Goal: Task Accomplishment & Management: Complete application form

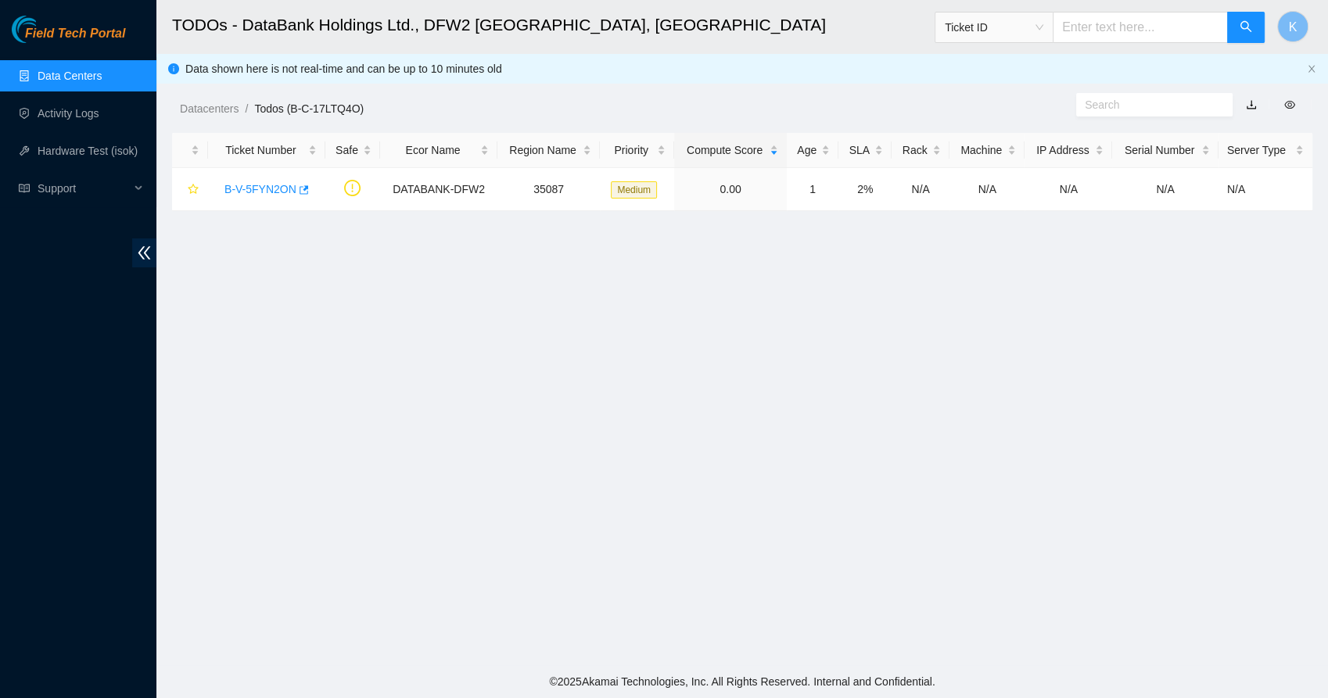
click at [38, 70] on link "Data Centers" at bounding box center [70, 76] width 64 height 13
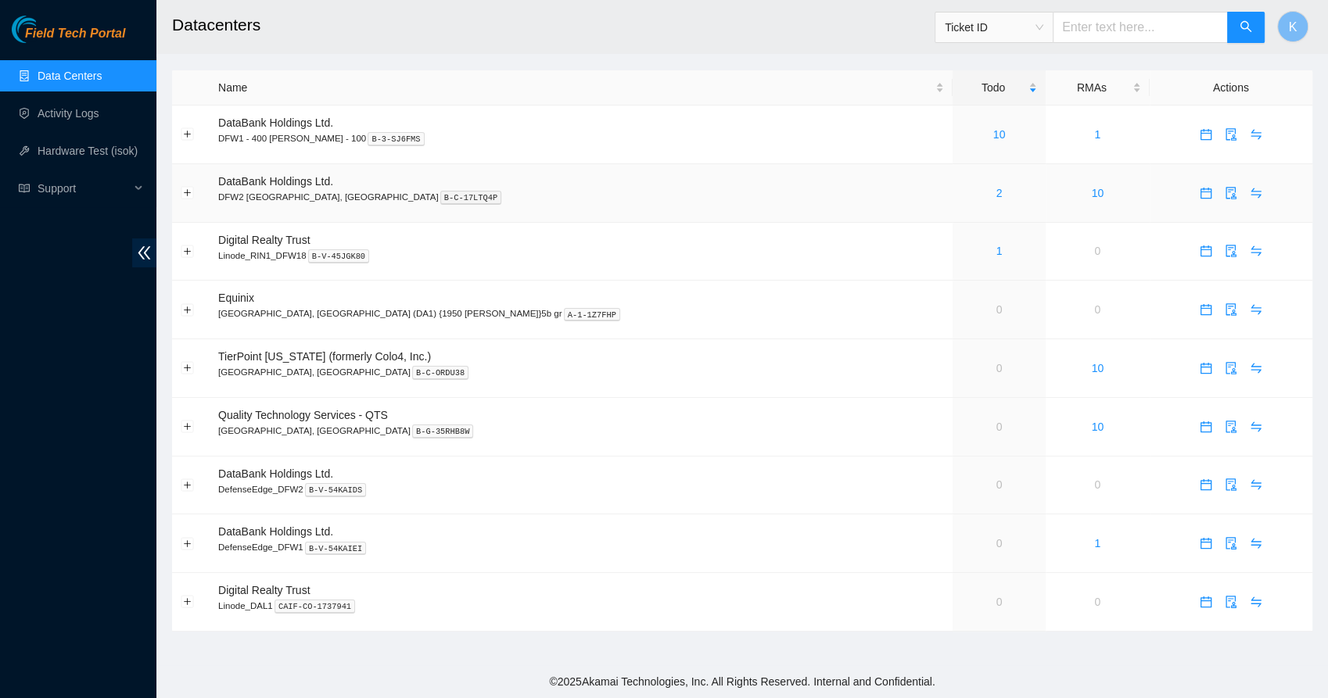
click at [961, 194] on div "2" at bounding box center [999, 193] width 76 height 17
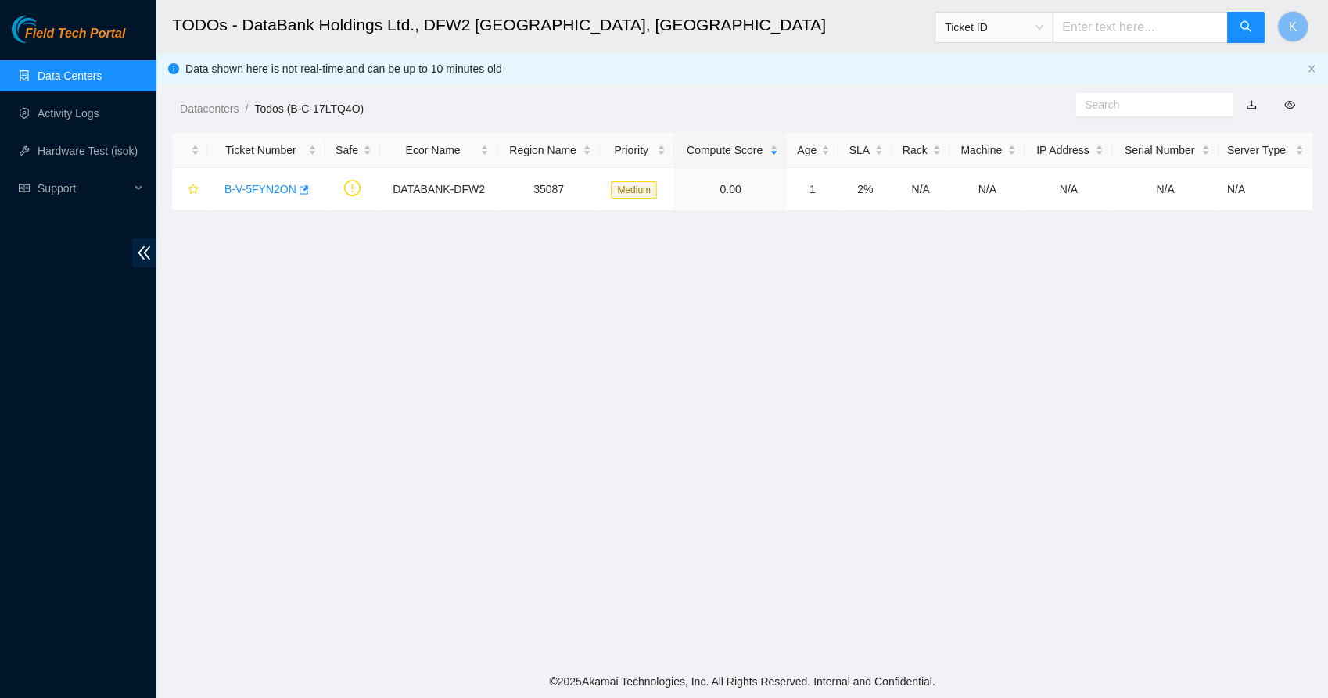
click at [1135, 14] on input "text" at bounding box center [1140, 27] width 175 height 31
type input "B-V-5T6C5MJ"
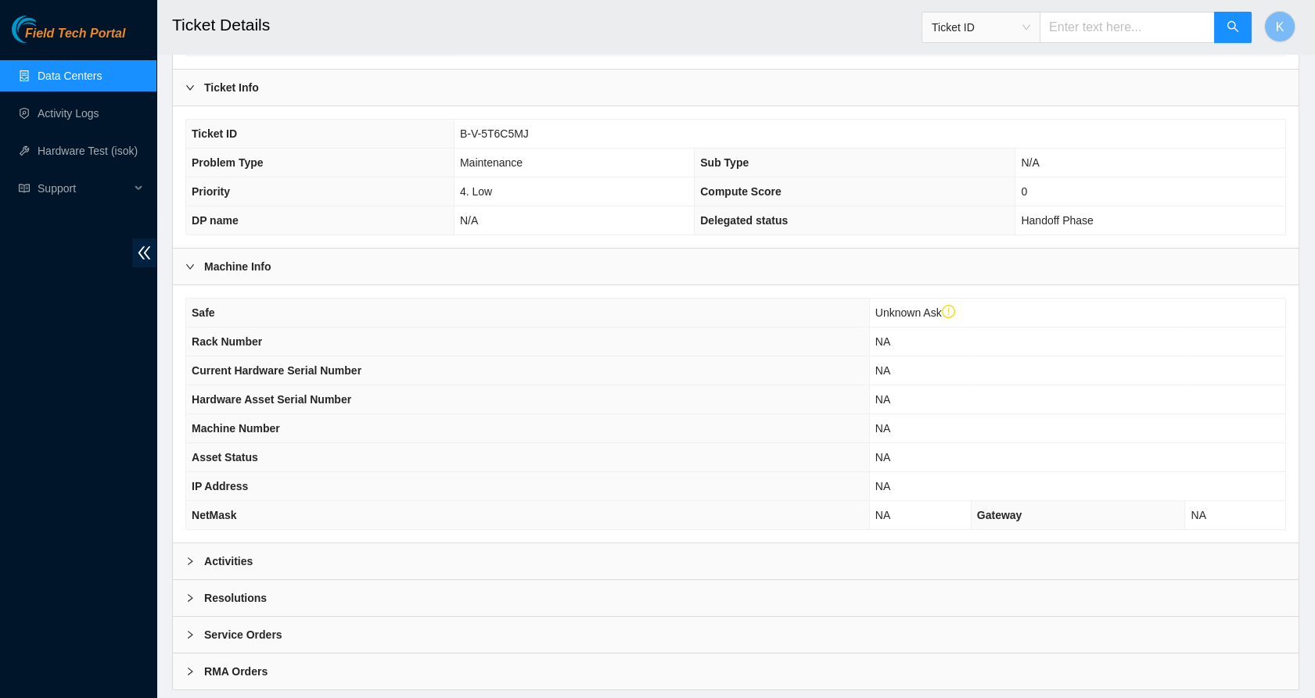
scroll to position [264, 0]
click at [186, 558] on icon "right" at bounding box center [189, 562] width 9 height 9
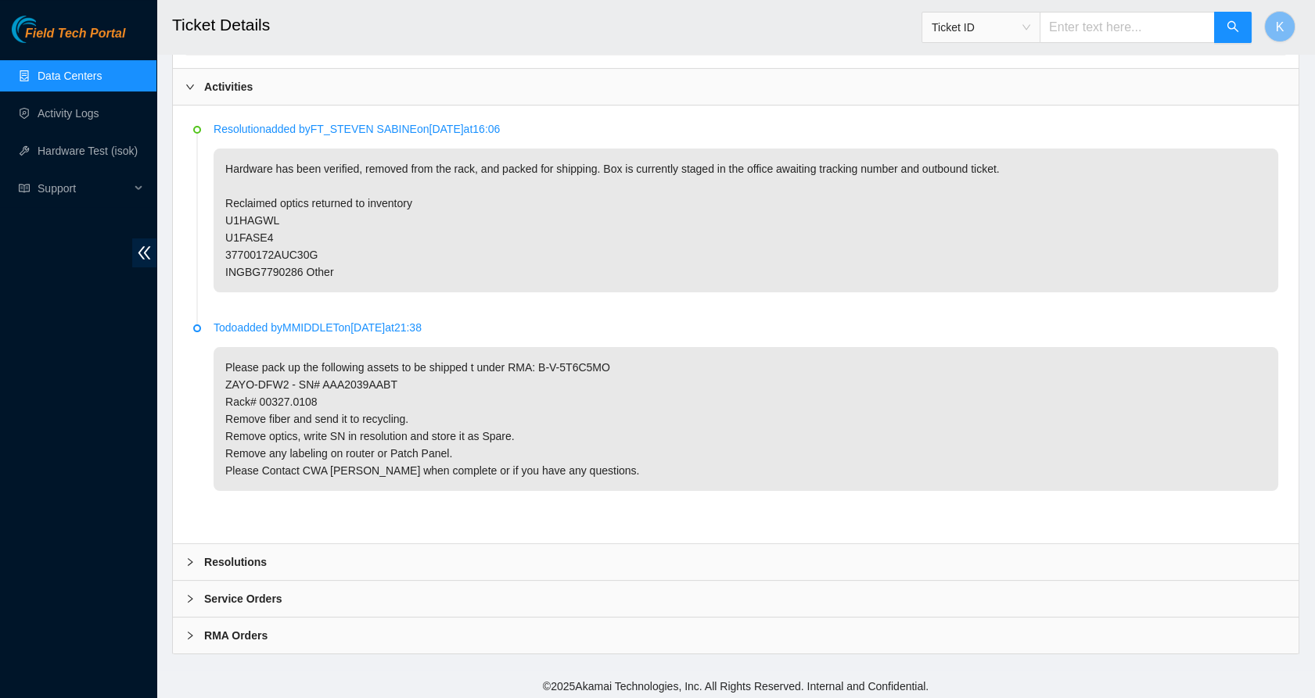
scroll to position [742, 0]
click at [186, 558] on icon "right" at bounding box center [189, 560] width 9 height 9
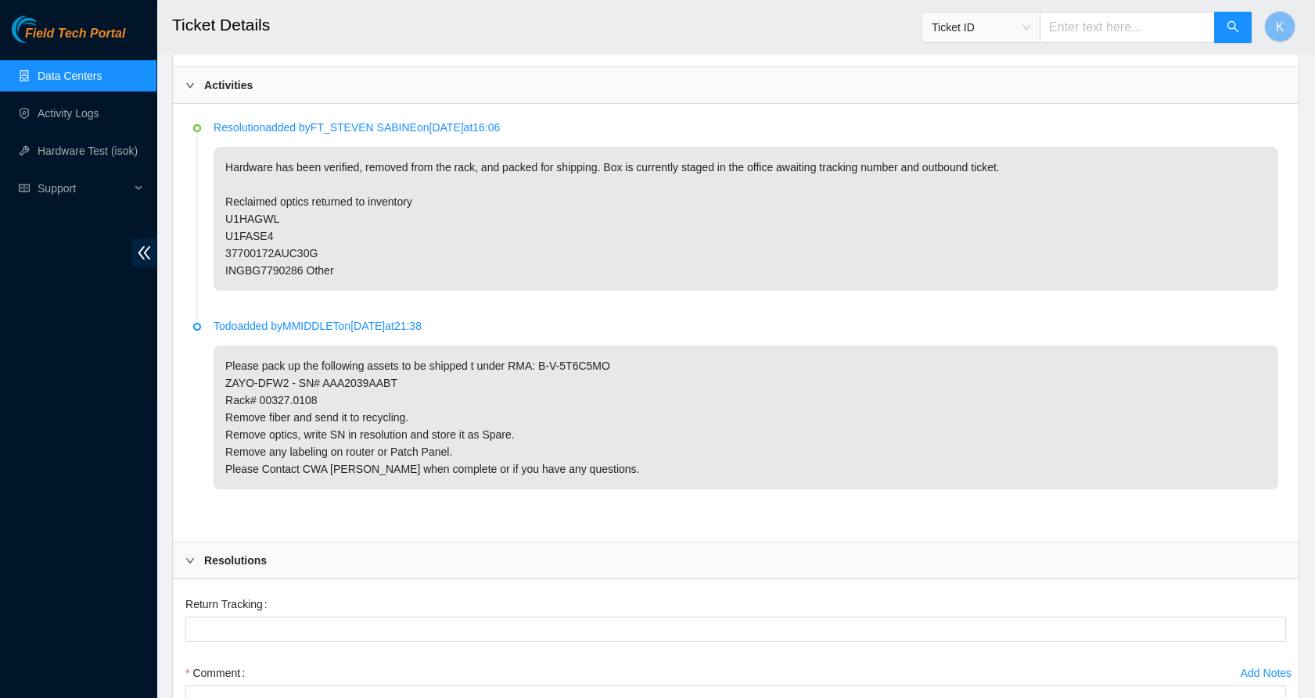
scroll to position [993, 0]
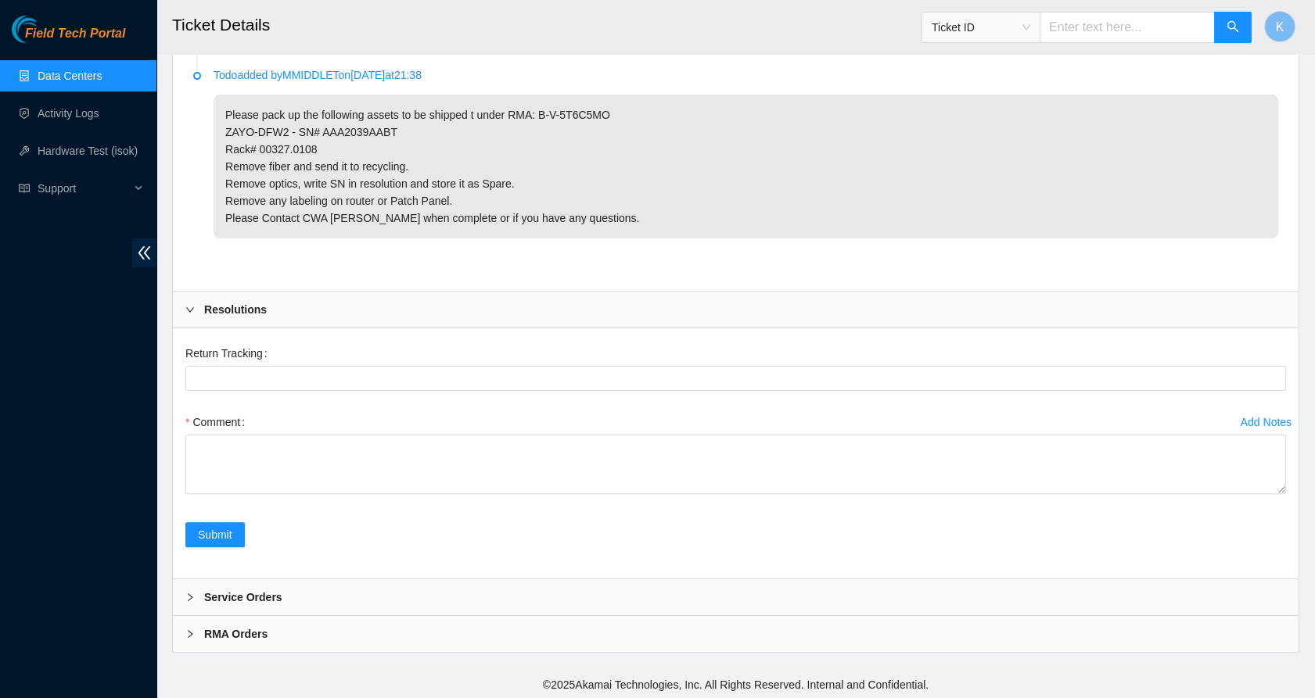
click at [185, 601] on div at bounding box center [194, 597] width 19 height 17
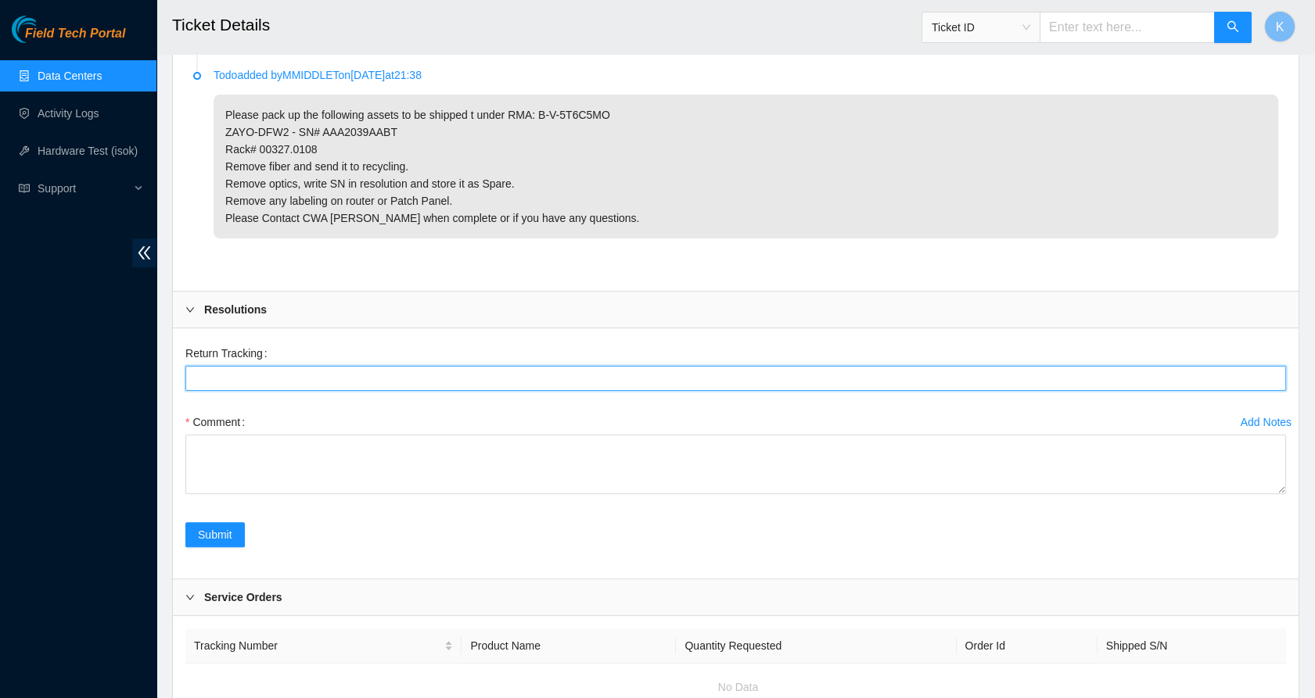
click at [212, 371] on Tracking "Return Tracking" at bounding box center [735, 378] width 1100 height 25
paste Tracking "791893406610"
type Tracking "791893406610"
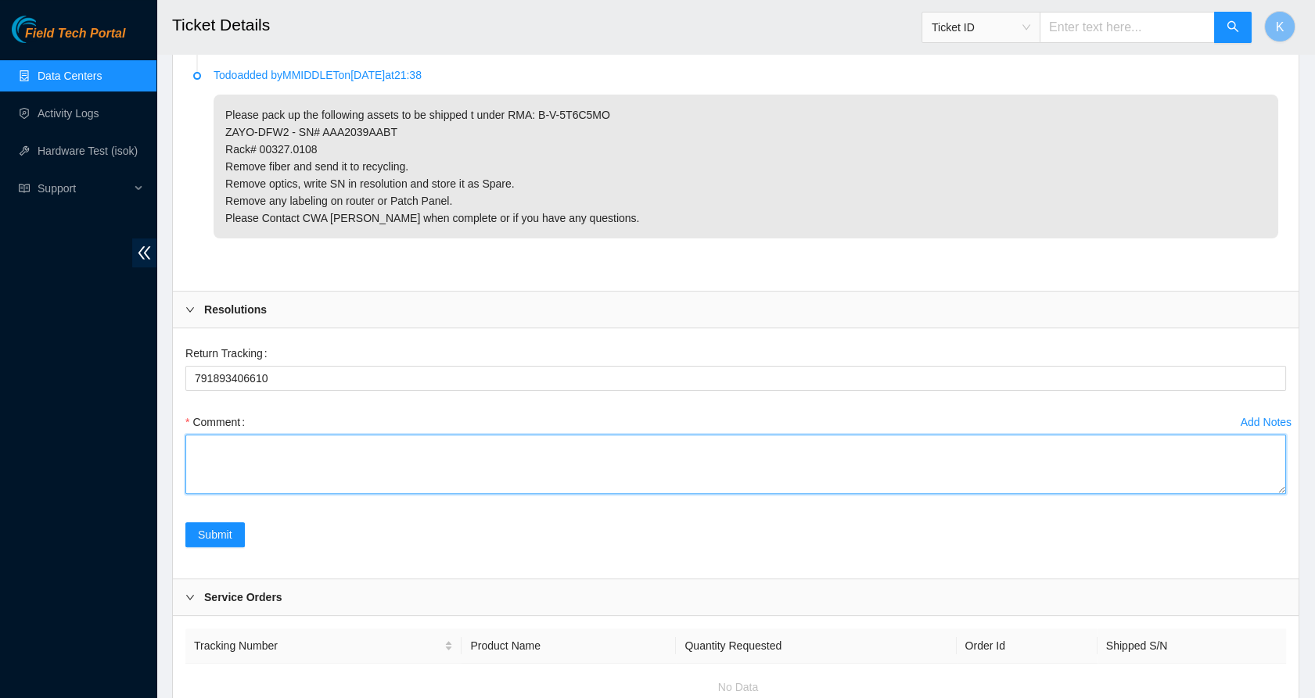
click at [219, 450] on textarea "Comment" at bounding box center [735, 464] width 1100 height 59
paste textarea "SCHEDULED DELIVERY DATE Monday 8/18/25 by end of day"
type textarea "SCHEDULED DELIVERY DATE Monday 8/18/25 by end of day"
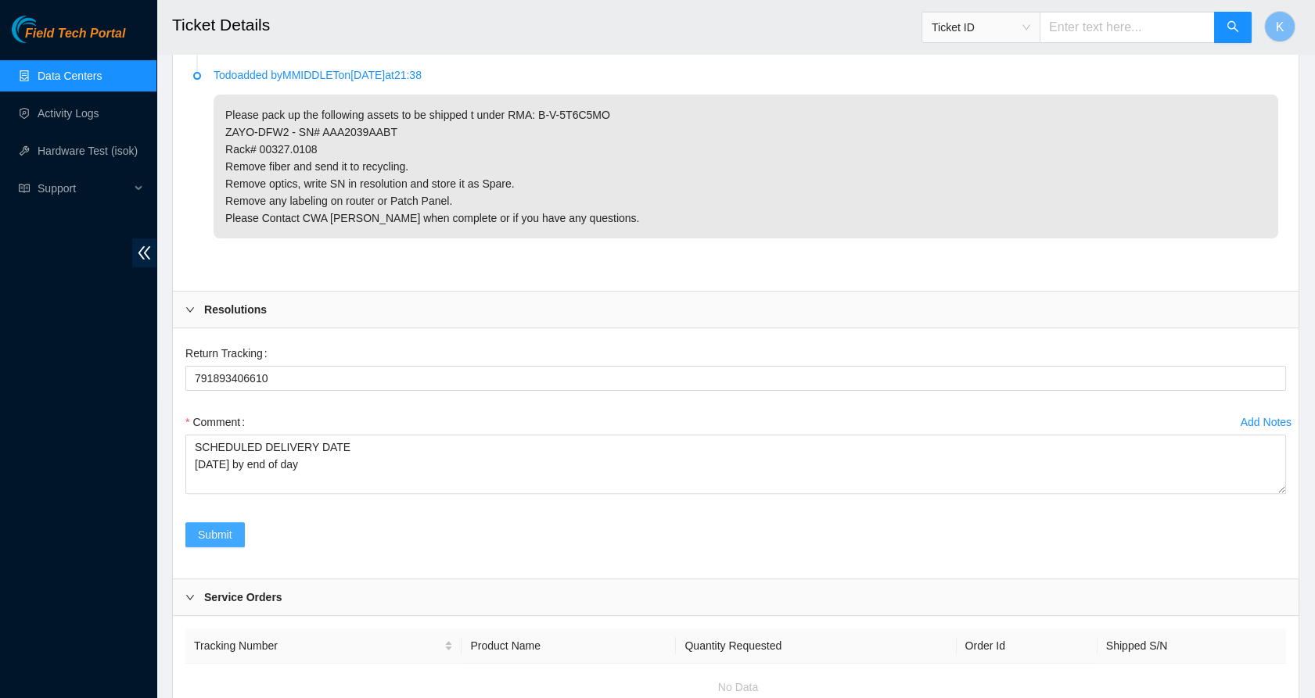
click at [220, 528] on span "Submit" at bounding box center [215, 534] width 34 height 17
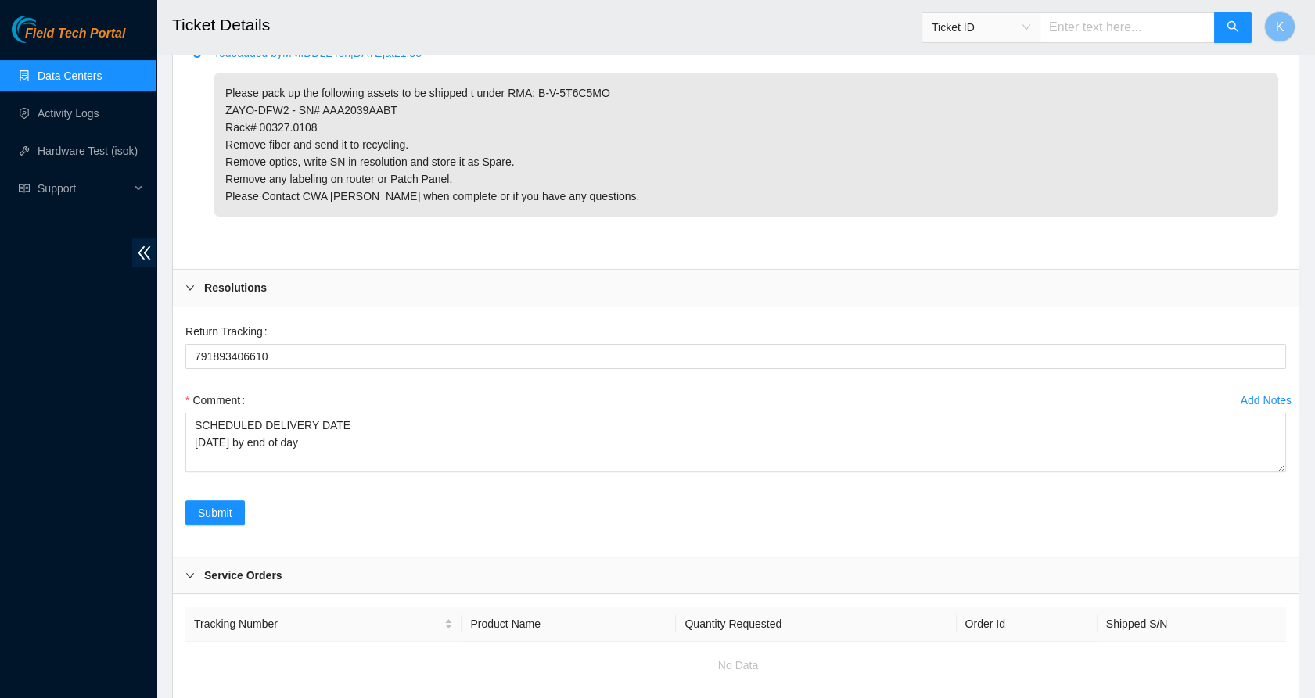
scroll to position [1144, 0]
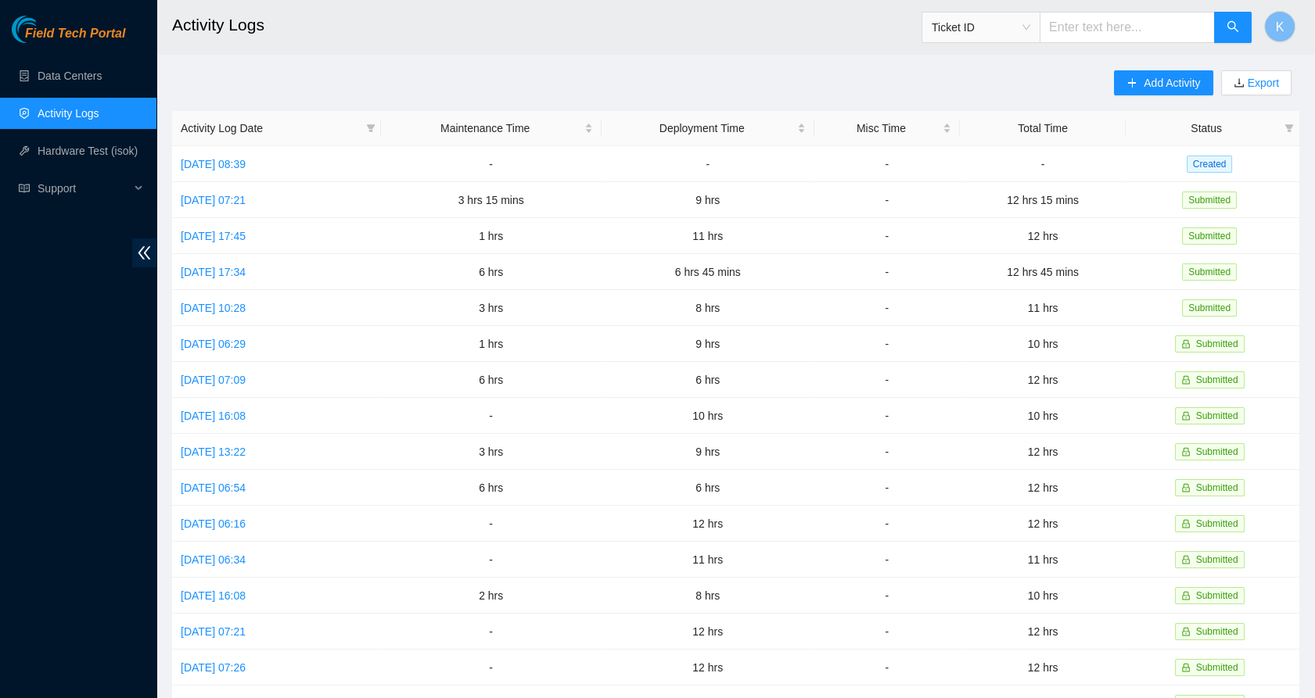
click at [70, 300] on div "Field Tech Portal Data Centers Activity Logs Hardware Test (isok) Support" at bounding box center [78, 357] width 156 height 683
